Goal: Find specific page/section: Find specific page/section

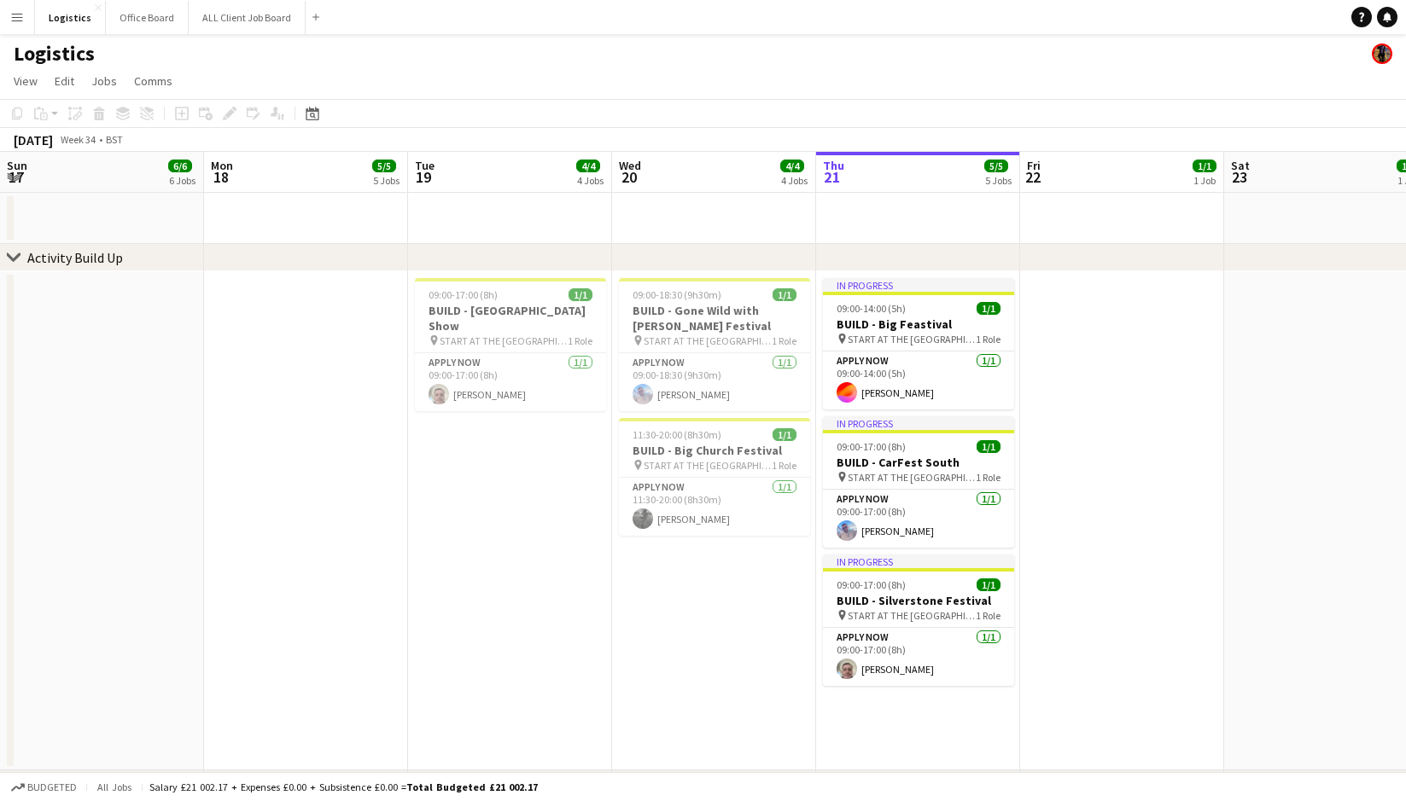
scroll to position [0, 408]
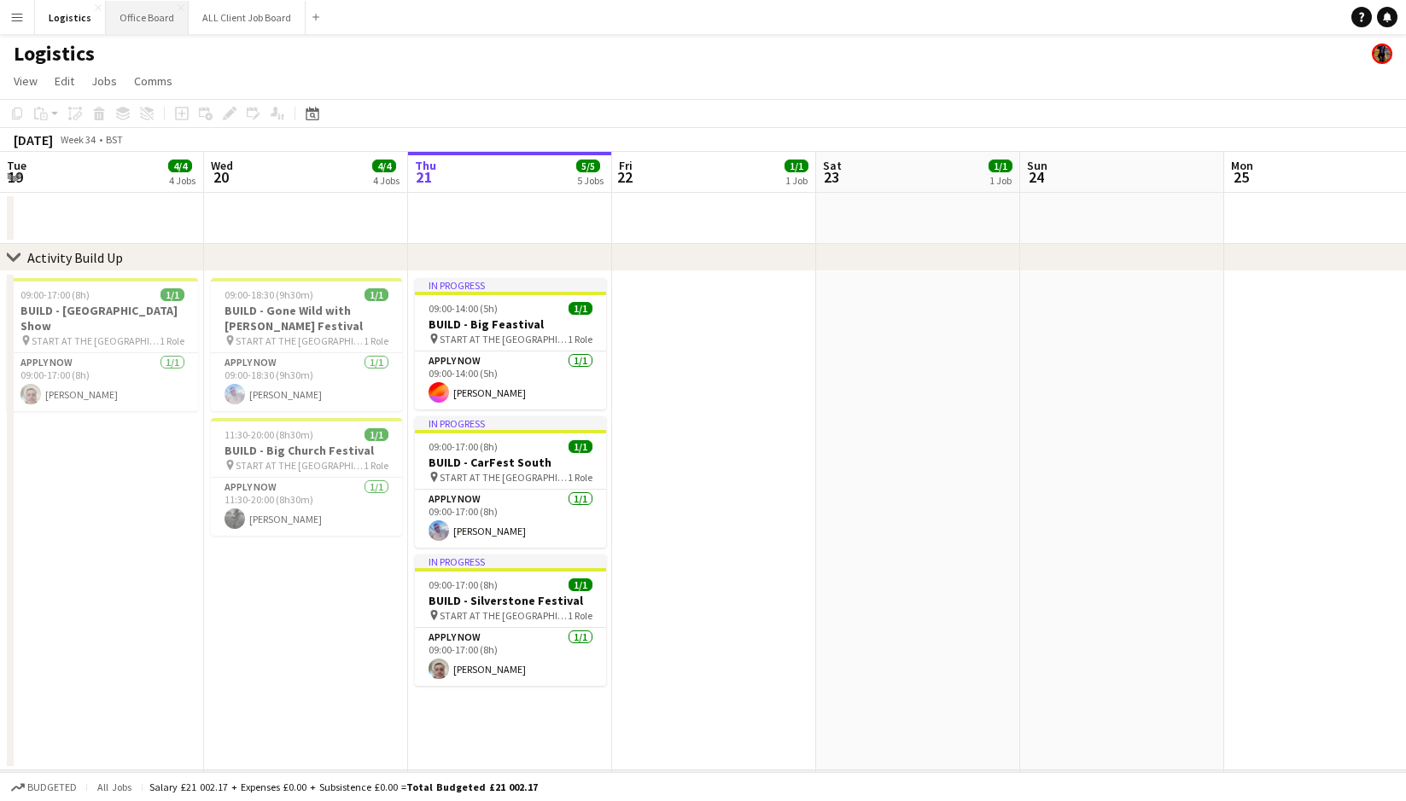
click at [141, 18] on button "Office Board Close" at bounding box center [147, 17] width 83 height 33
